Goal: Find specific page/section: Find specific page/section

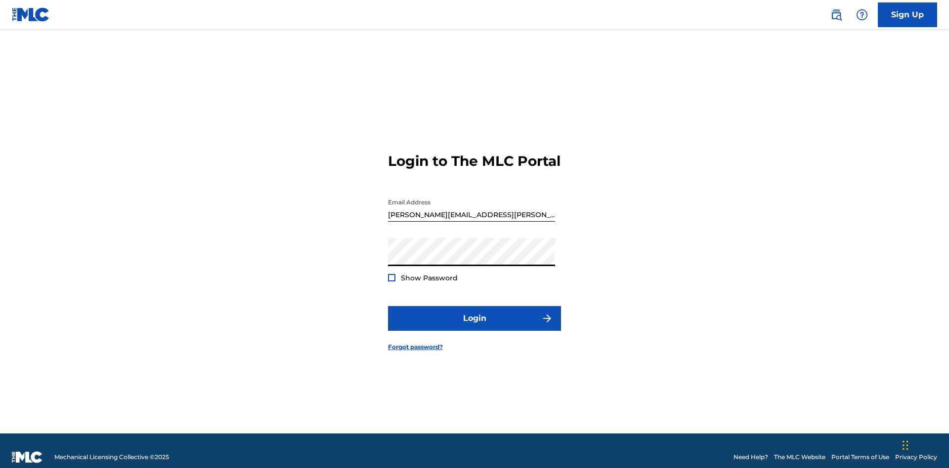
scroll to position [13, 0]
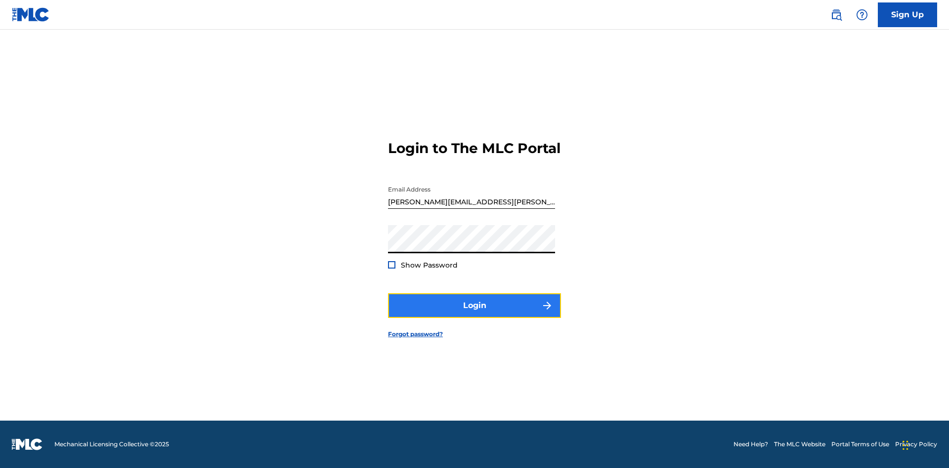
click at [474, 314] on button "Login" at bounding box center [474, 306] width 173 height 25
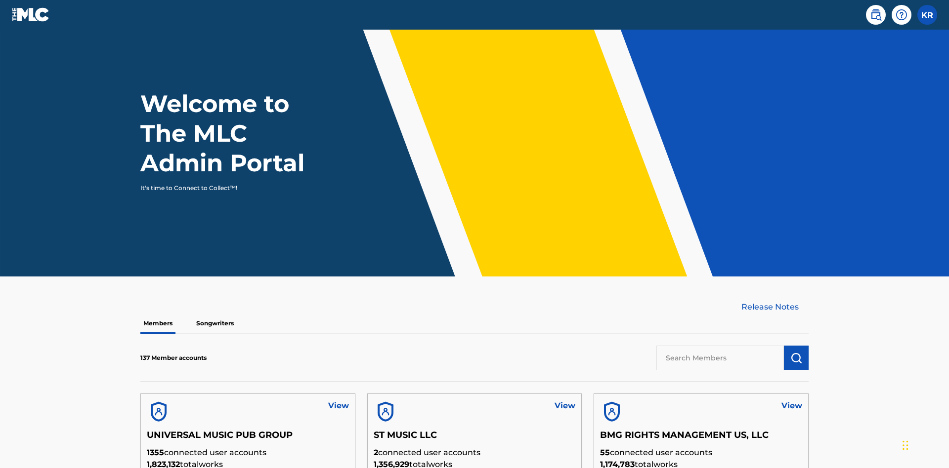
click at [720, 346] on input "text" at bounding box center [719, 358] width 127 height 25
click at [796, 352] on img "submit" at bounding box center [796, 358] width 12 height 12
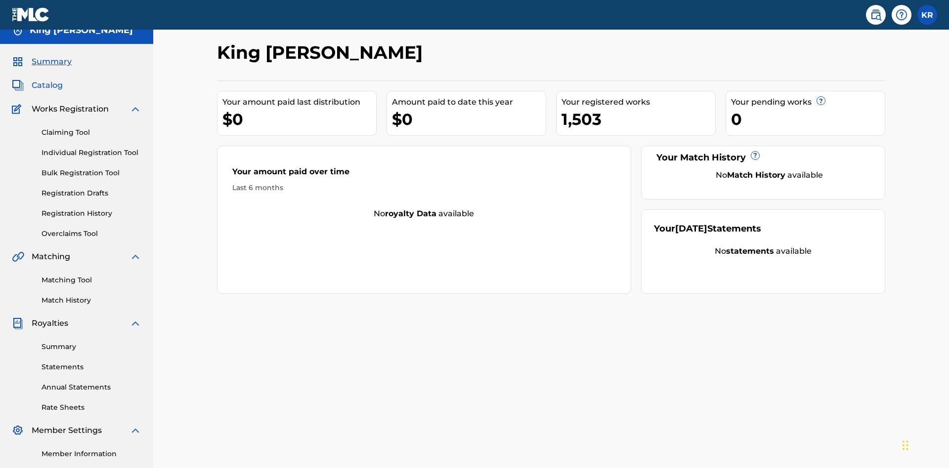
click at [47, 80] on span "Catalog" at bounding box center [47, 86] width 31 height 12
